Goal: Task Accomplishment & Management: Manage account settings

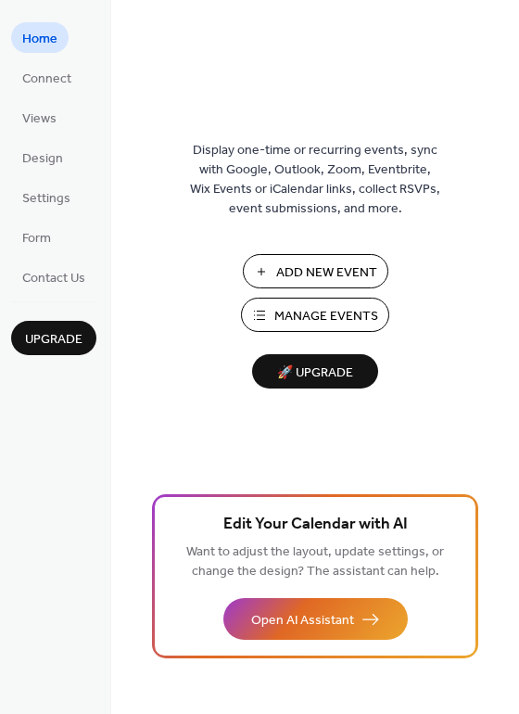
click at [332, 311] on span "Manage Events" at bounding box center [326, 316] width 104 height 19
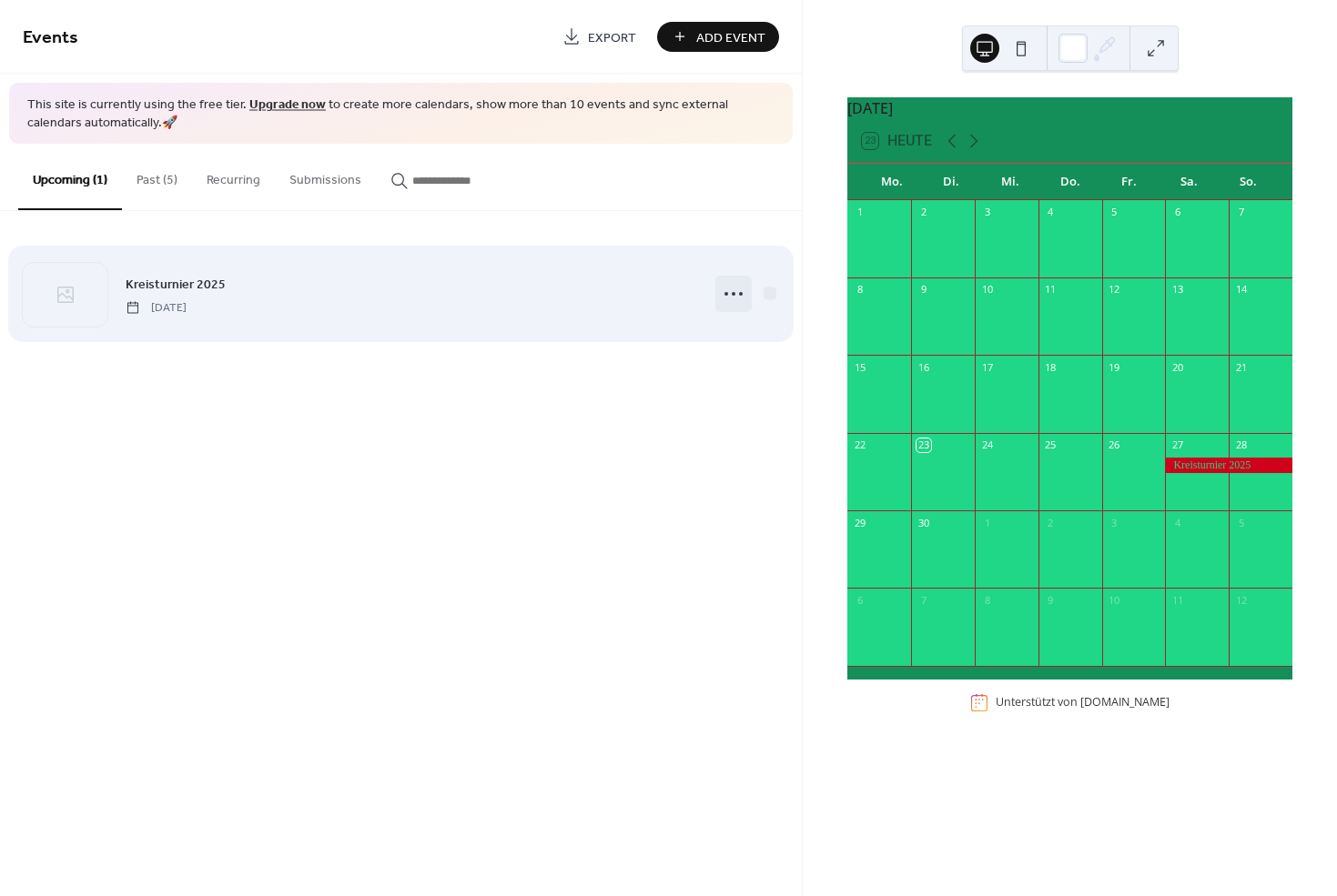
click at [736, 295] on icon at bounding box center [733, 294] width 29 height 29
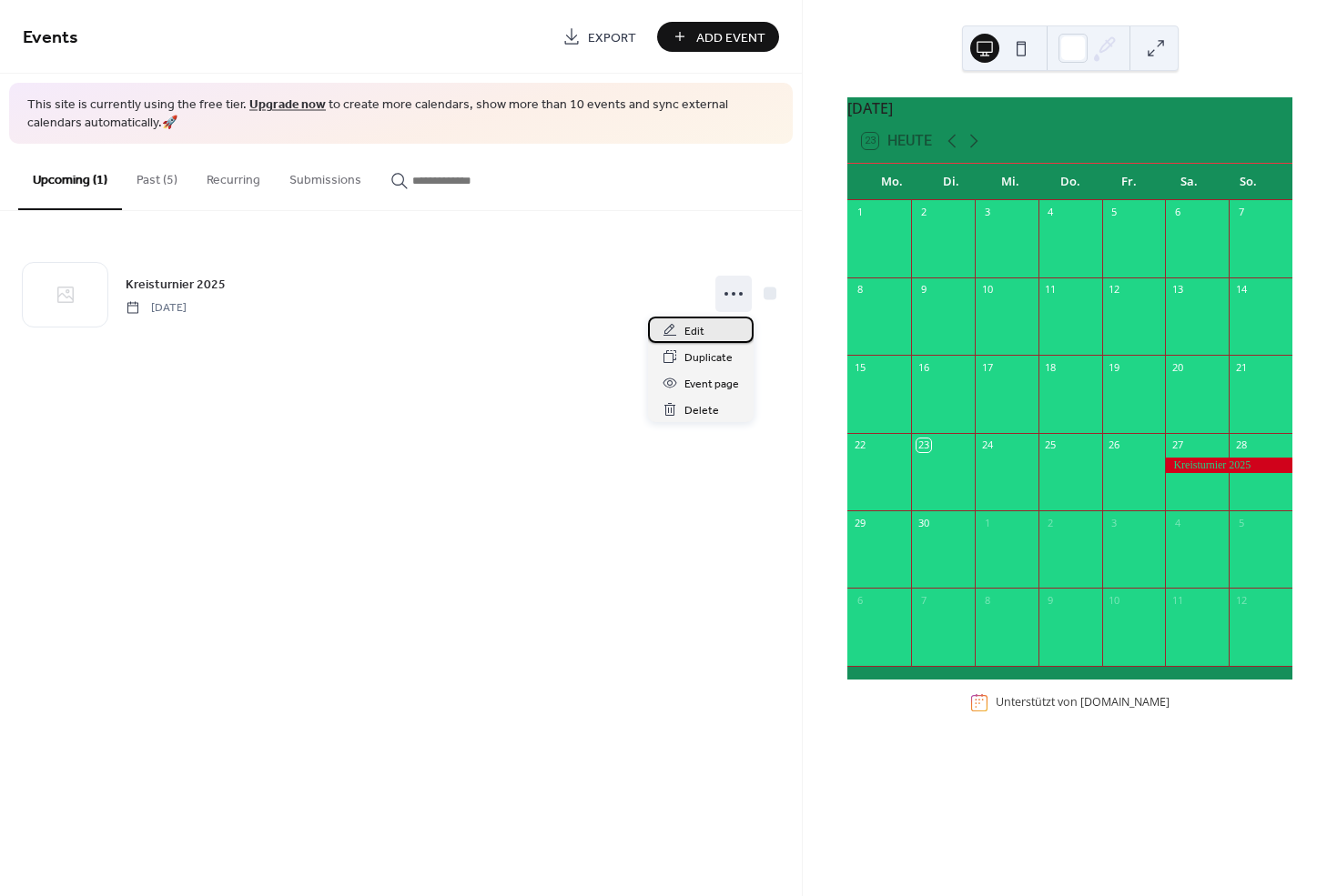
click at [695, 331] on span "Edit" at bounding box center [694, 331] width 20 height 19
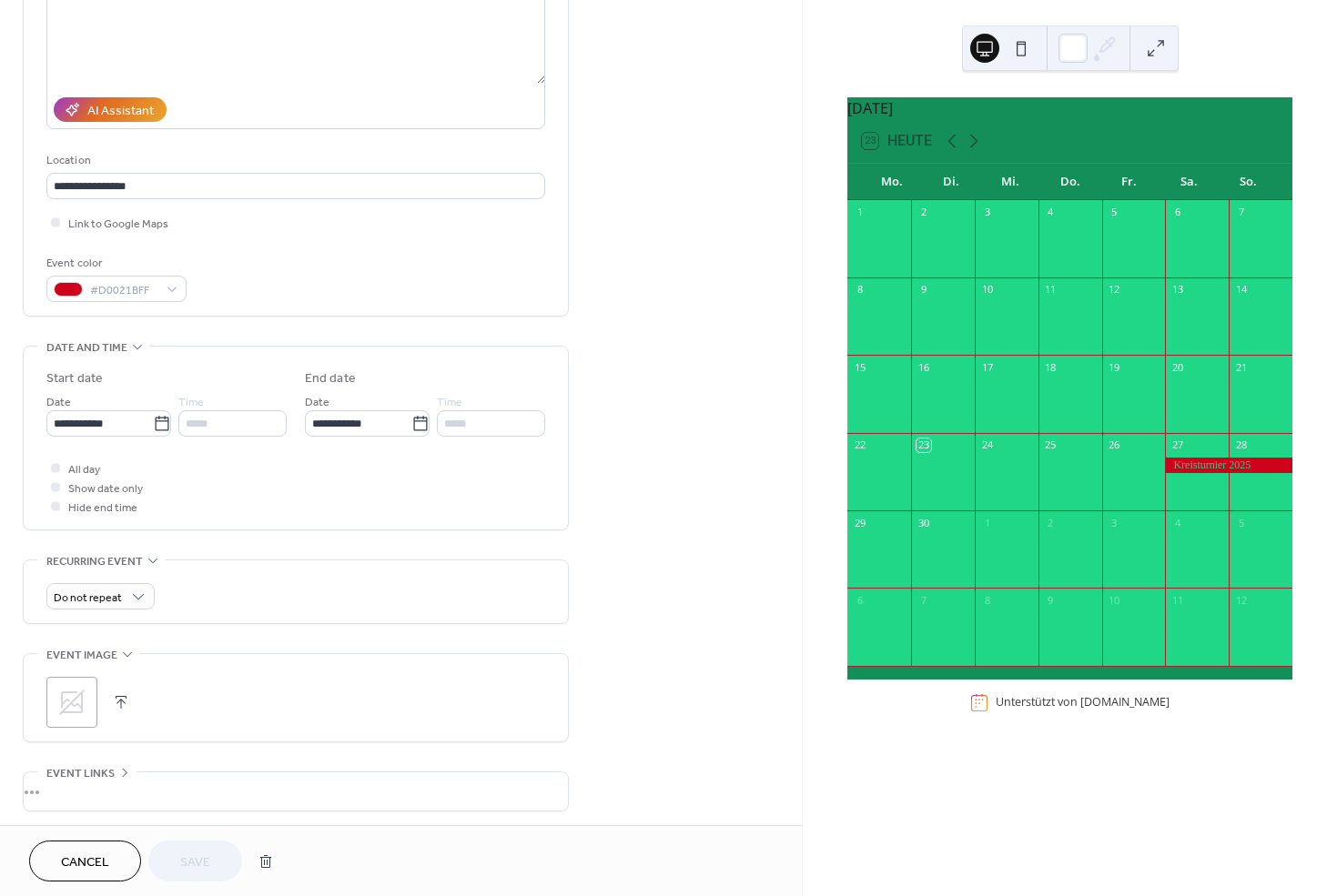
scroll to position [403, 0]
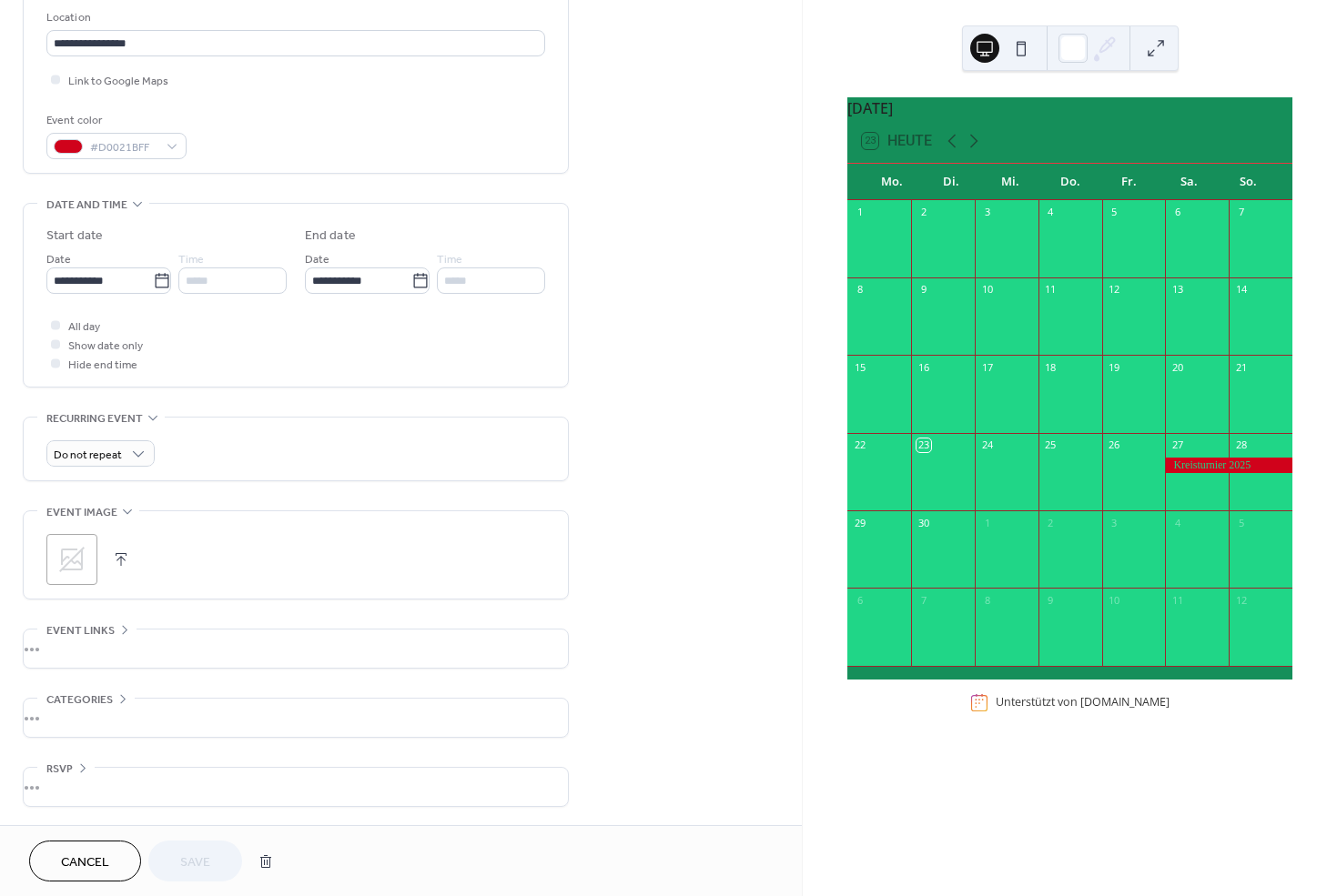
click at [59, 644] on div "•••" at bounding box center [295, 649] width 544 height 38
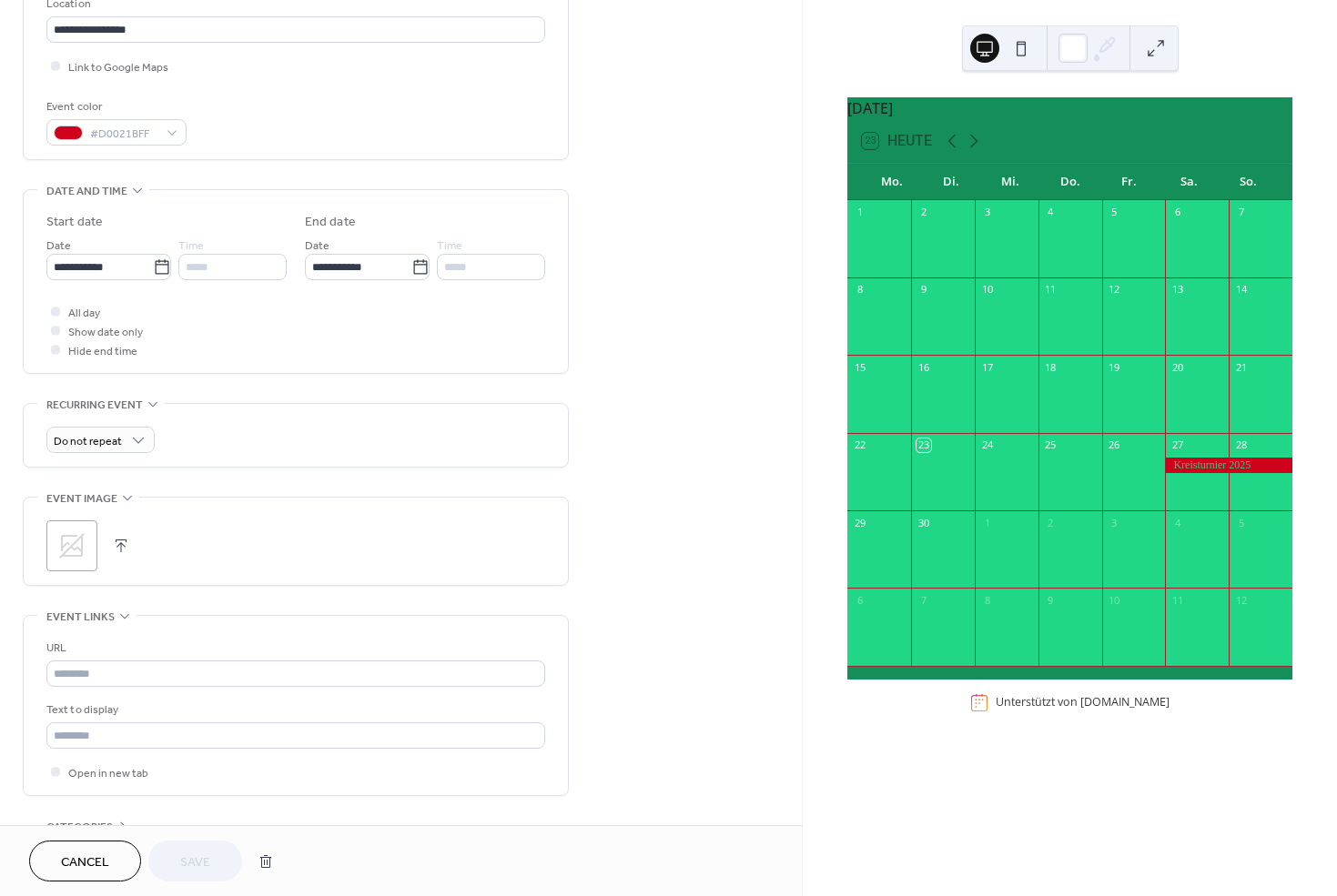
click at [72, 560] on icon at bounding box center [72, 546] width 29 height 29
click at [199, 857] on span "Save" at bounding box center [195, 863] width 30 height 19
